Goal: Task Accomplishment & Management: Manage account settings

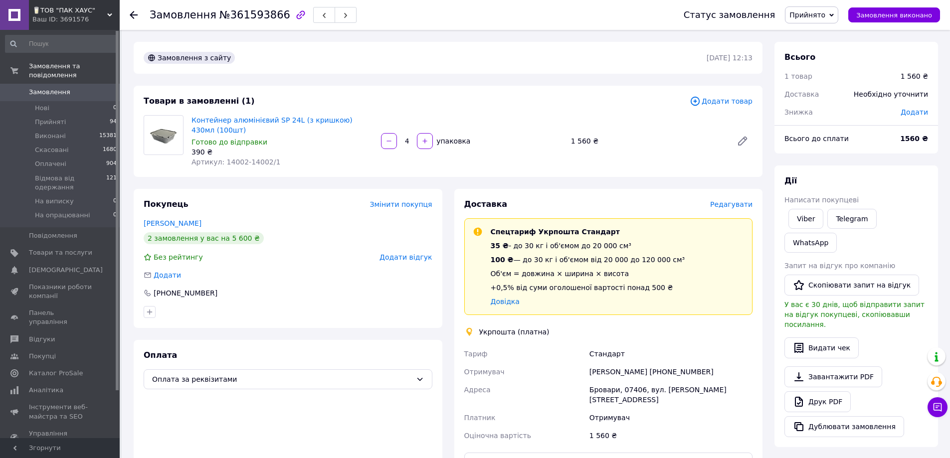
click at [722, 207] on span "Редагувати" at bounding box center [731, 204] width 42 height 8
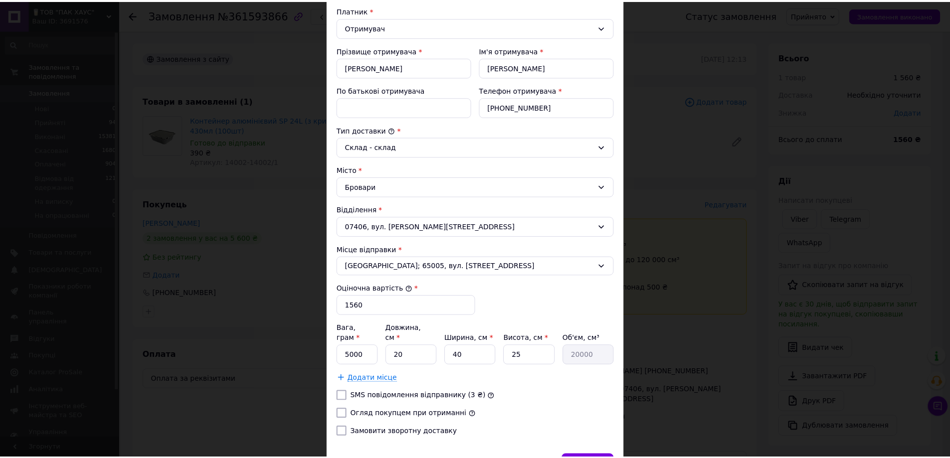
scroll to position [199, 0]
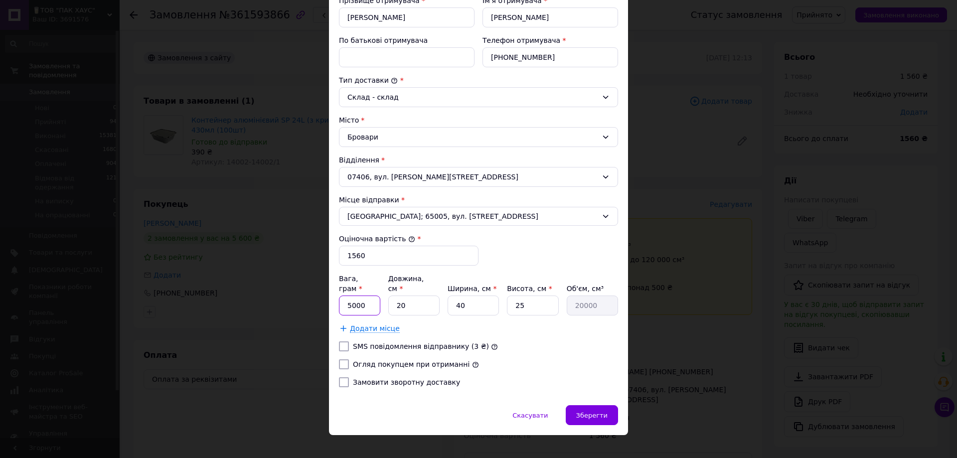
click at [360, 296] on input "5000" at bounding box center [359, 306] width 41 height 20
type input "4100"
type input "4"
type input "4000"
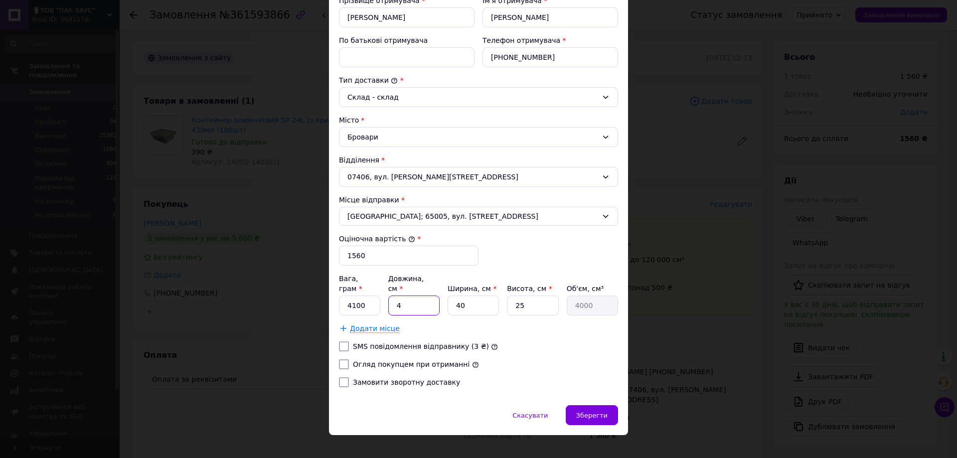
type input "41"
type input "41000"
type input "41"
type input "2"
type input "2050"
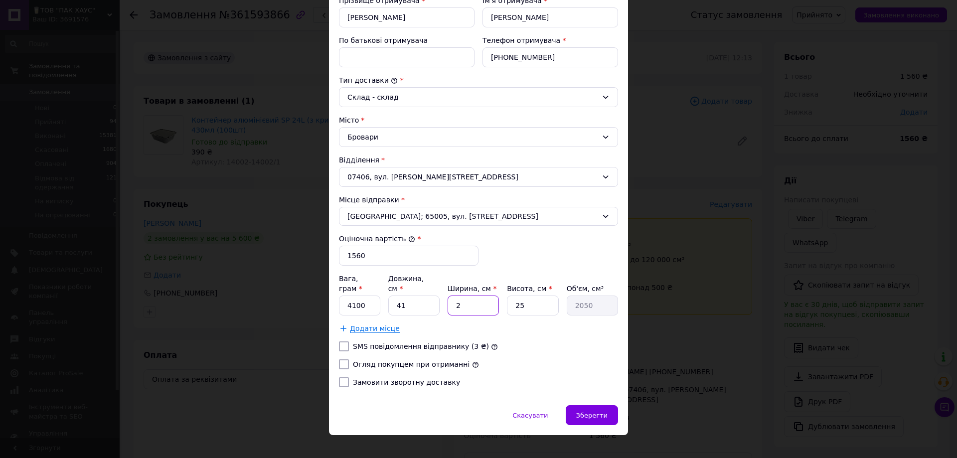
type input "27"
type input "27675"
type input "27"
type input "2"
type input "2214"
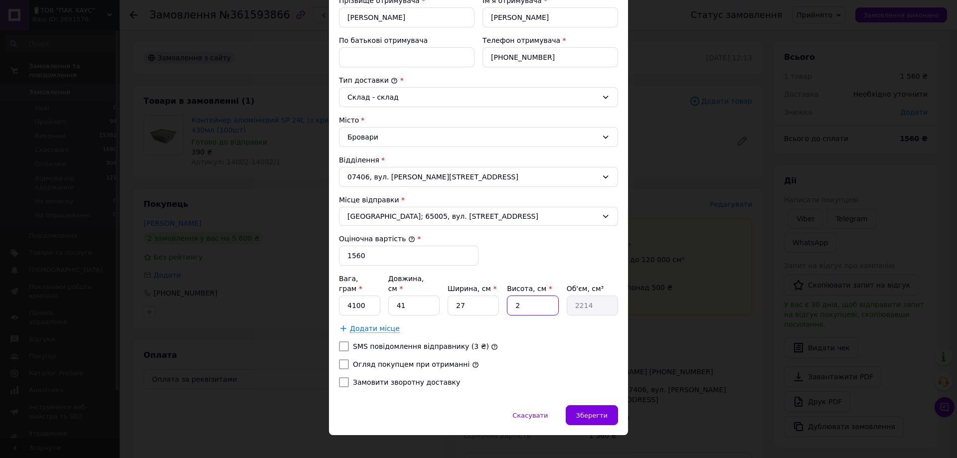
type input "26"
type input "28782"
type input "26"
click at [411, 361] on label "Огляд покупцем при отриманні" at bounding box center [411, 365] width 117 height 8
click at [349, 360] on input "Огляд покупцем при отриманні" at bounding box center [344, 365] width 10 height 10
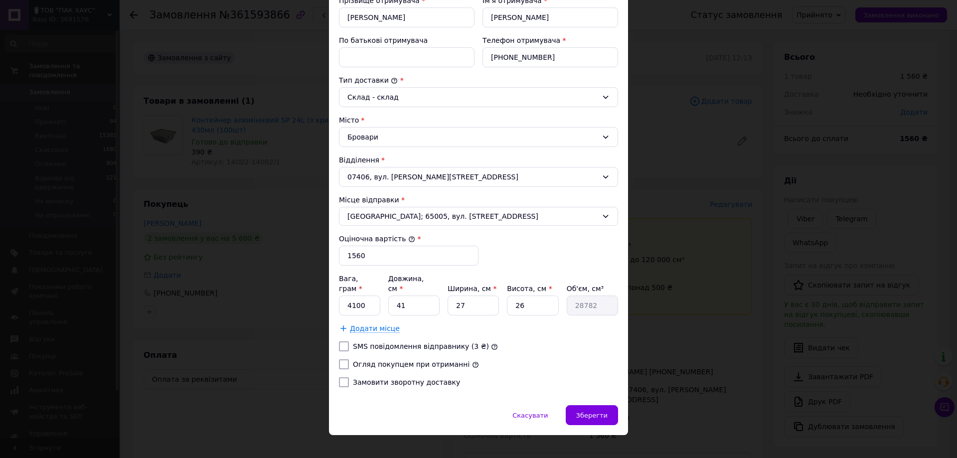
checkbox input "true"
click at [608, 410] on div "Зберегти" at bounding box center [592, 415] width 52 height 20
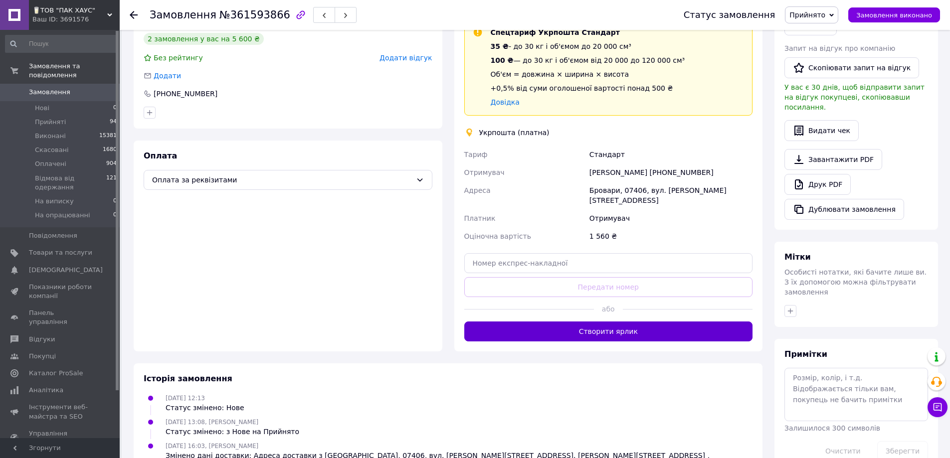
click at [603, 322] on button "Створити ярлик" at bounding box center [608, 332] width 289 height 20
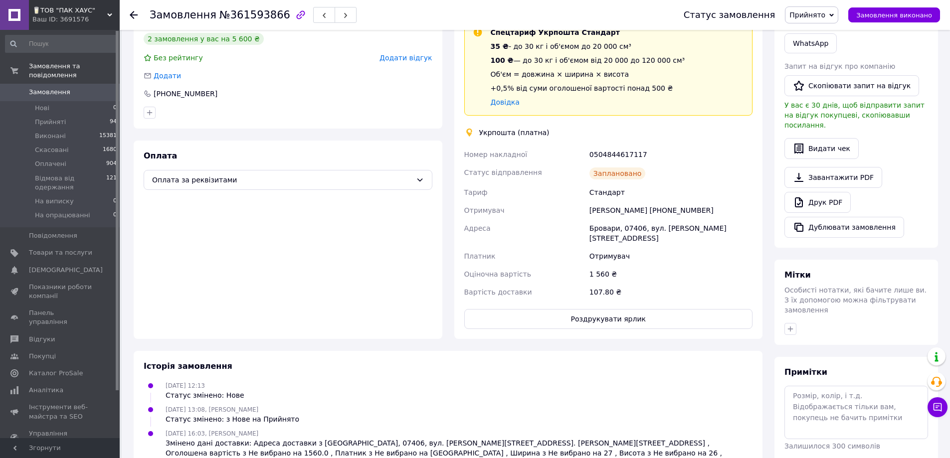
drag, startPoint x: 588, startPoint y: 367, endPoint x: 595, endPoint y: 353, distance: 16.7
click at [588, 367] on div "Історія замовлення [DATE] 12:13 Статус змінено: Нове [DATE] 13:08, [PERSON_NAME…" at bounding box center [448, 414] width 629 height 127
click at [596, 309] on button "Роздрукувати ярлик" at bounding box center [608, 319] width 289 height 20
